Goal: Transaction & Acquisition: Purchase product/service

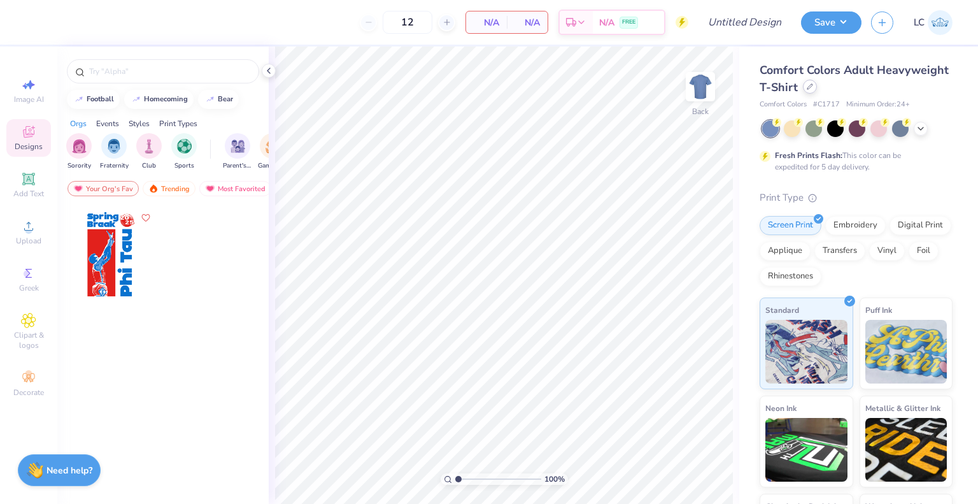
click at [813, 89] on icon at bounding box center [809, 86] width 6 height 6
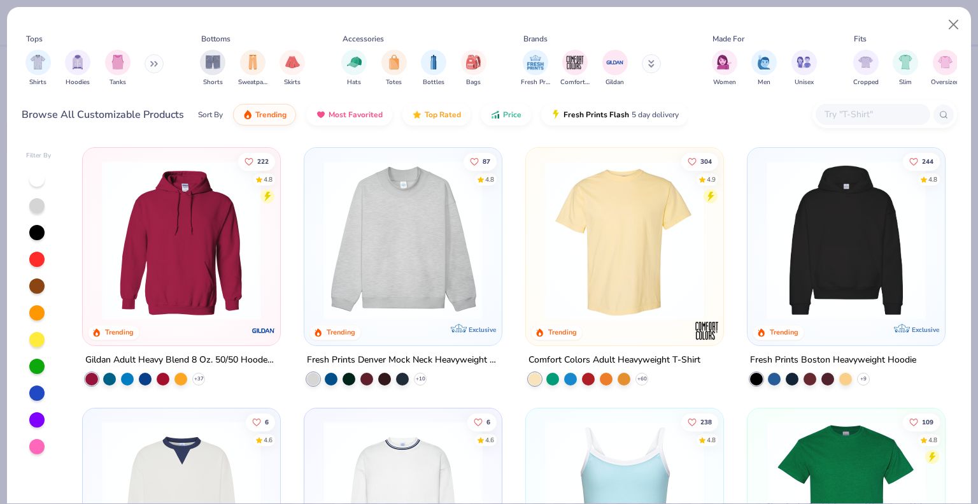
click at [195, 67] on div "Tops Shirts Hoodies Tanks Bottoms Shorts Sweatpants Skirts Accessories Hats Tot…" at bounding box center [489, 62] width 935 height 59
click at [213, 68] on div "filter for Shorts" at bounding box center [212, 60] width 25 height 25
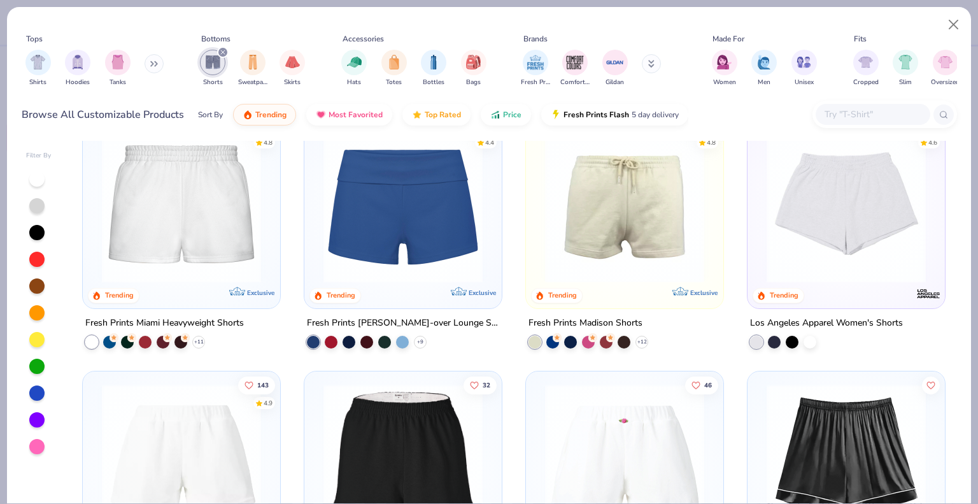
scroll to position [34, 0]
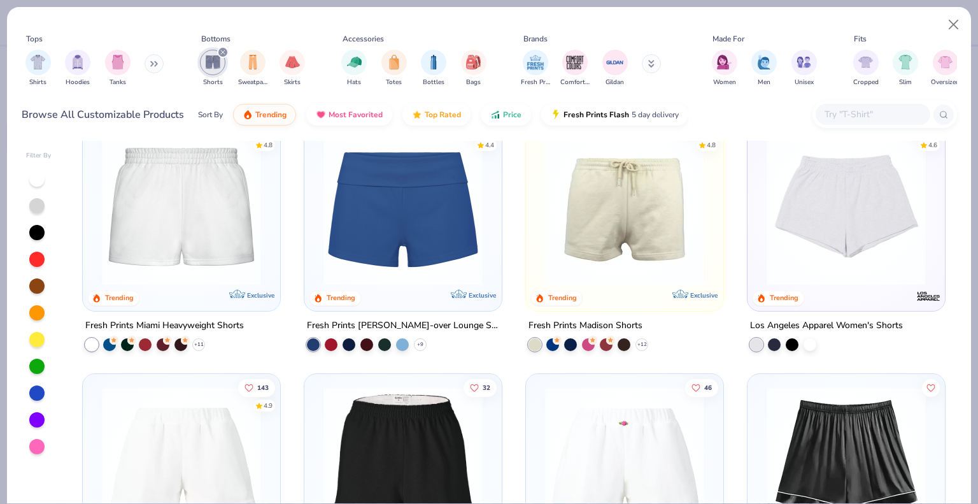
click at [856, 232] on img at bounding box center [846, 205] width 172 height 159
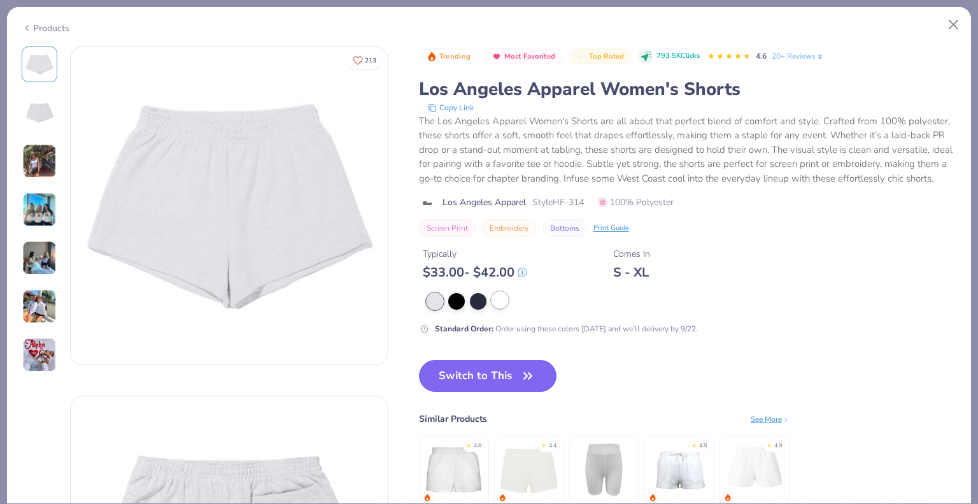
click at [500, 308] on div at bounding box center [499, 300] width 17 height 17
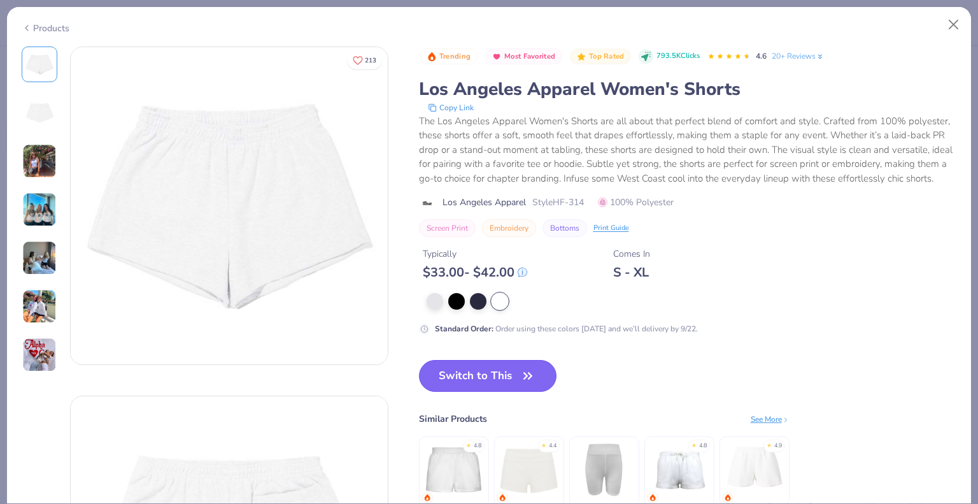
click at [476, 391] on button "Switch to This" at bounding box center [488, 376] width 138 height 32
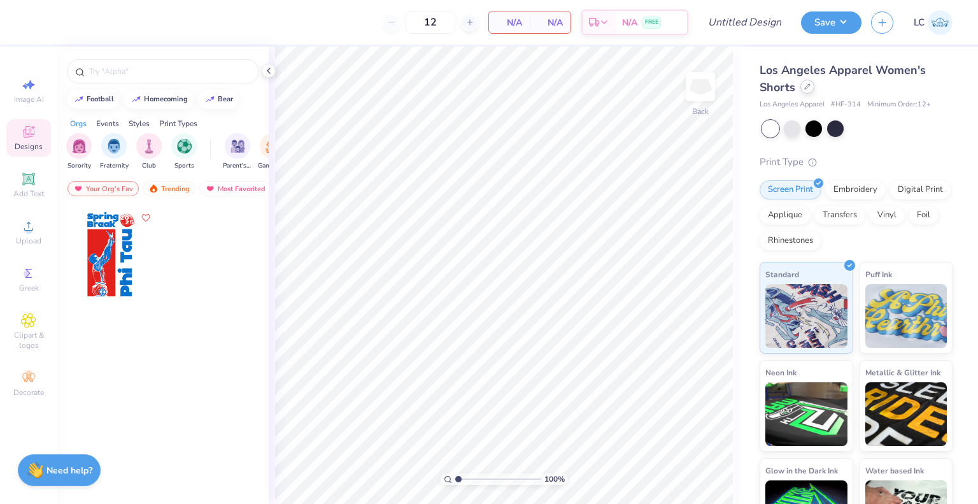
click at [806, 90] on div at bounding box center [807, 87] width 14 height 14
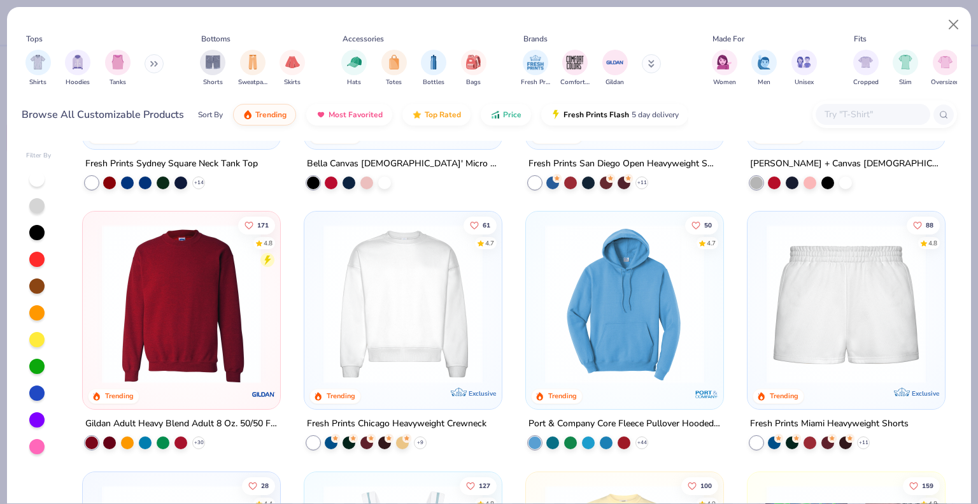
scroll to position [817, 0]
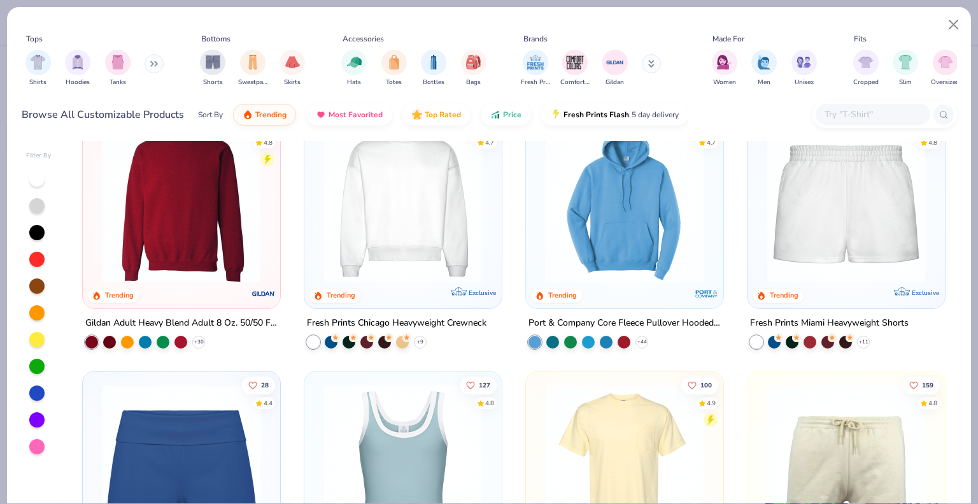
click at [879, 255] on img at bounding box center [846, 202] width 172 height 159
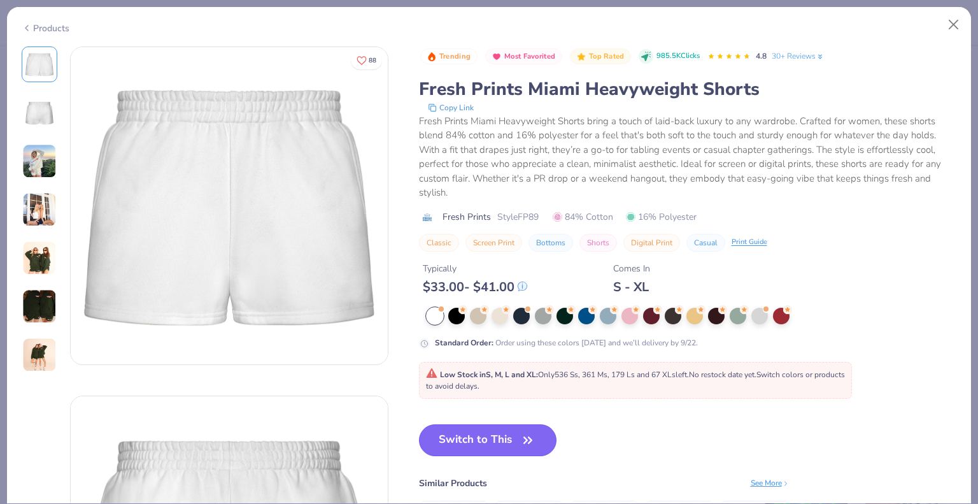
click at [469, 448] on button "Switch to This" at bounding box center [488, 440] width 138 height 32
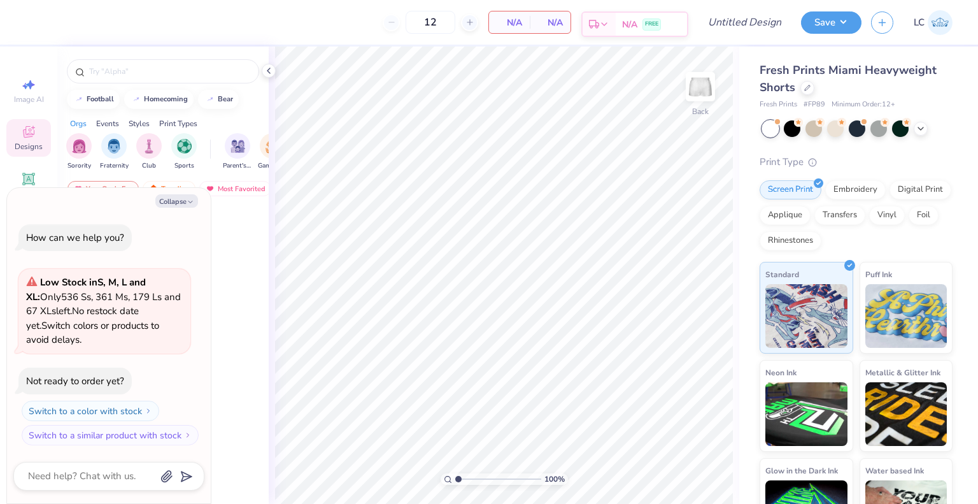
type textarea "x"
